Goal: Task Accomplishment & Management: Manage account settings

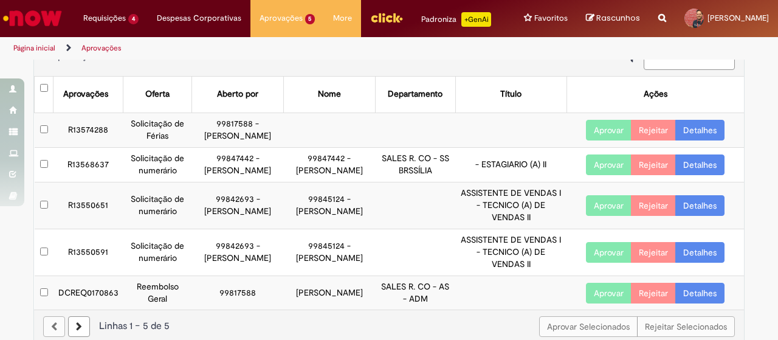
scroll to position [60, 0]
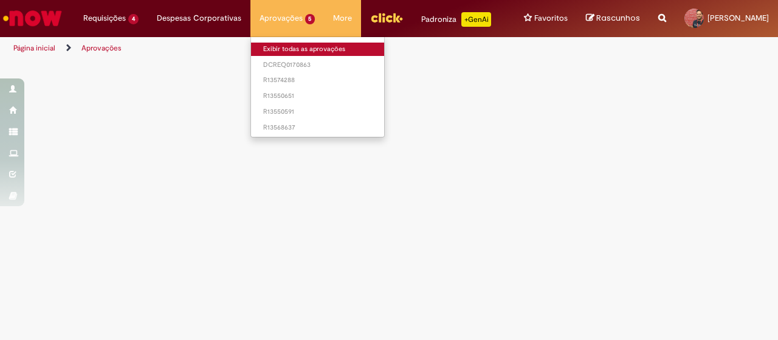
click at [271, 46] on link "Exibir todas as aprovações" at bounding box center [318, 49] width 134 height 13
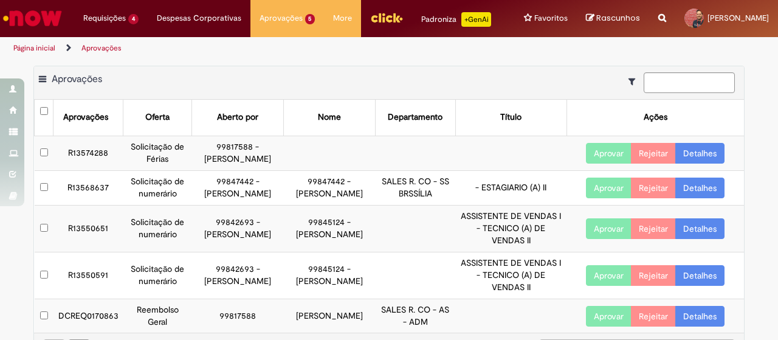
scroll to position [60, 0]
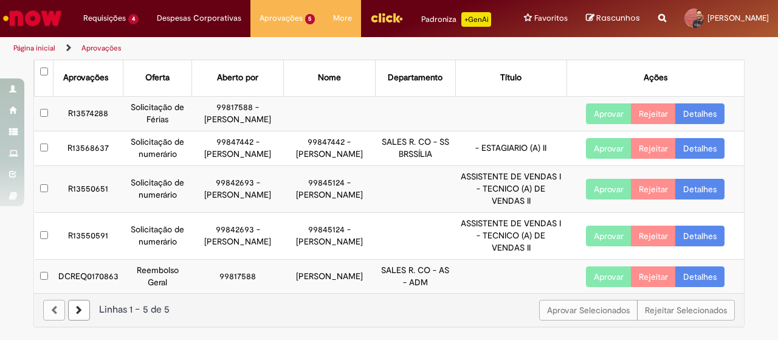
click at [604, 197] on button "Aprovar" at bounding box center [609, 189] width 46 height 21
click at [592, 242] on button "Aprovar" at bounding box center [609, 235] width 46 height 21
click at [586, 276] on button "Aprovar" at bounding box center [609, 276] width 46 height 21
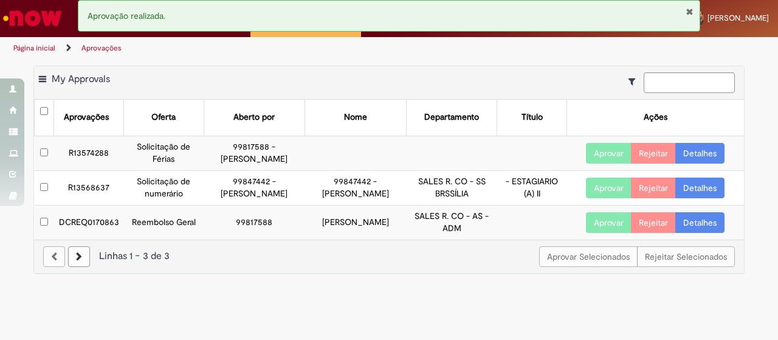
scroll to position [0, 0]
